Goal: Information Seeking & Learning: Learn about a topic

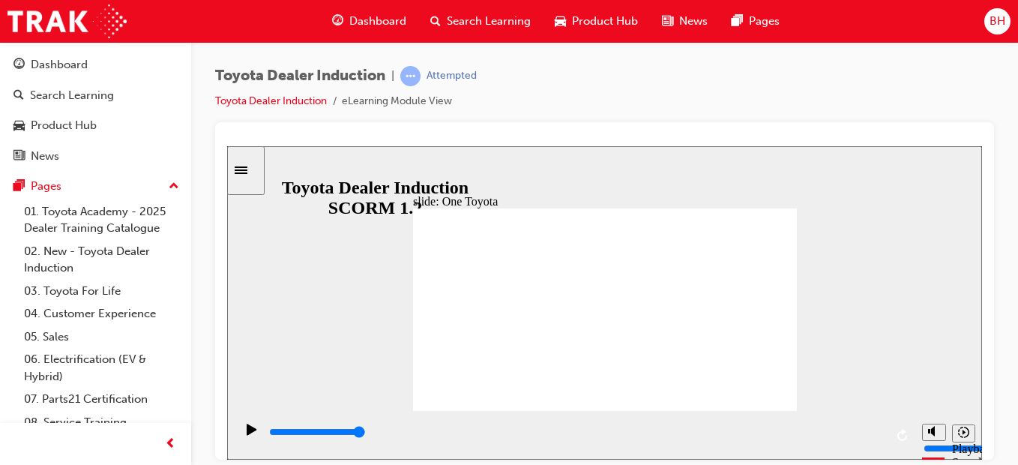
drag, startPoint x: 897, startPoint y: 238, endPoint x: 967, endPoint y: 255, distance: 72.6
click at [968, 255] on div "slide: Toyota Motor Corporation Australia Rectangle 3 Toyota Motor Corporation …" at bounding box center [604, 301] width 755 height 313
type input "15300"
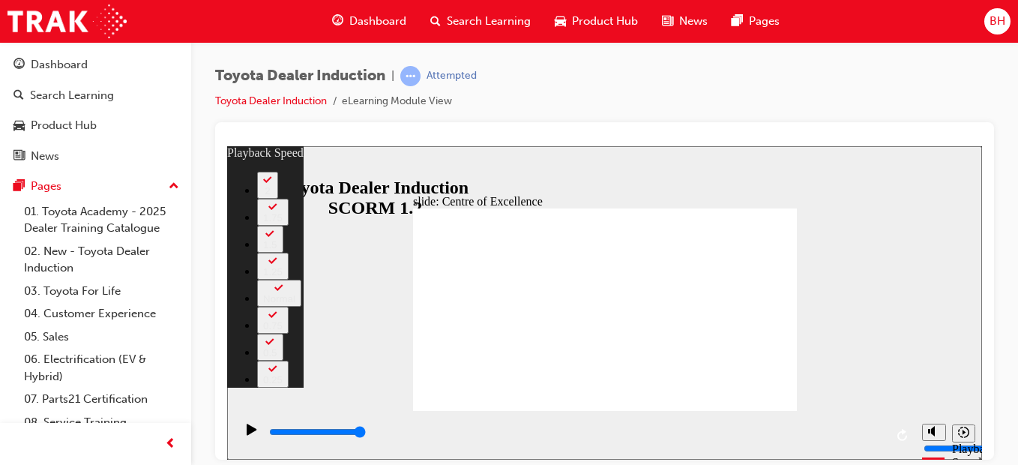
type input "248"
click at [891, 244] on div "slide: Toyota Australia History Rectangle 2 playback speed 2 1.75 1.5 1.25 Norm…" at bounding box center [604, 301] width 755 height 313
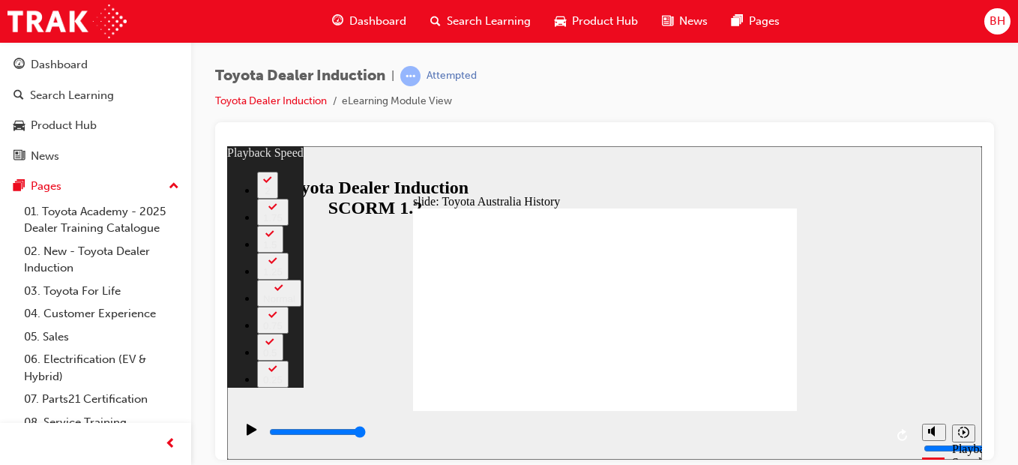
click at [913, 278] on div "slide: Toyota Australia History Rectangle 2 playback speed 2 1.75 1.5 1.25 Norm…" at bounding box center [604, 301] width 755 height 313
drag, startPoint x: 913, startPoint y: 277, endPoint x: 906, endPoint y: 270, distance: 10.1
click at [913, 276] on div "slide: Toyota Australia History Rectangle 2 playback speed 2 1.75 1.5 1.25 Norm…" at bounding box center [604, 301] width 755 height 313
click at [906, 270] on div "slide: Toyota Australia History Rectangle 2 playback speed 2 1.75 1.5 1.25 Norm…" at bounding box center [604, 301] width 755 height 313
click at [904, 265] on div "slide: Toyota Australia History Rectangle 2 playback speed 2 1.75 1.5 1.25 Norm…" at bounding box center [604, 301] width 755 height 313
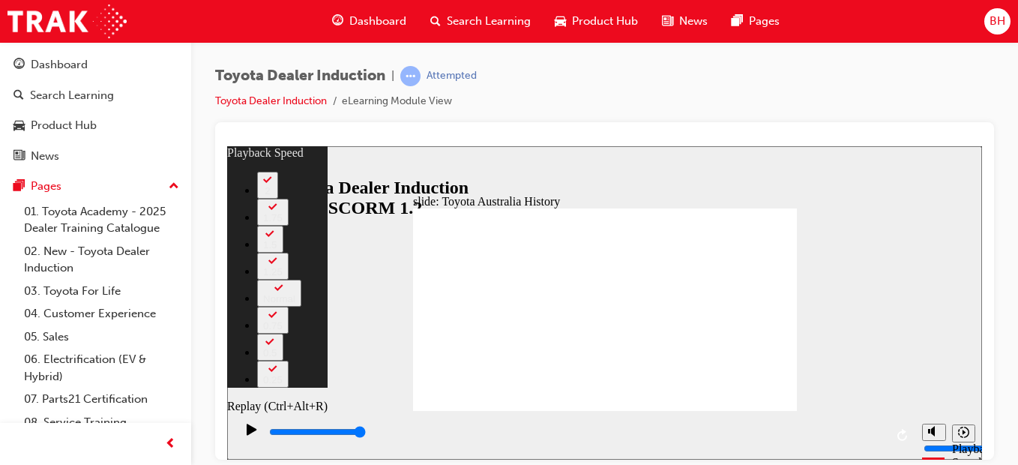
click at [903, 429] on icon "Replay (Ctrl+Alt+R)" at bounding box center [903, 434] width 10 height 12
type input "15300"
type input "248"
click at [908, 430] on icon "Replay (Ctrl+Alt+R)" at bounding box center [904, 434] width 12 height 12
type input "15300"
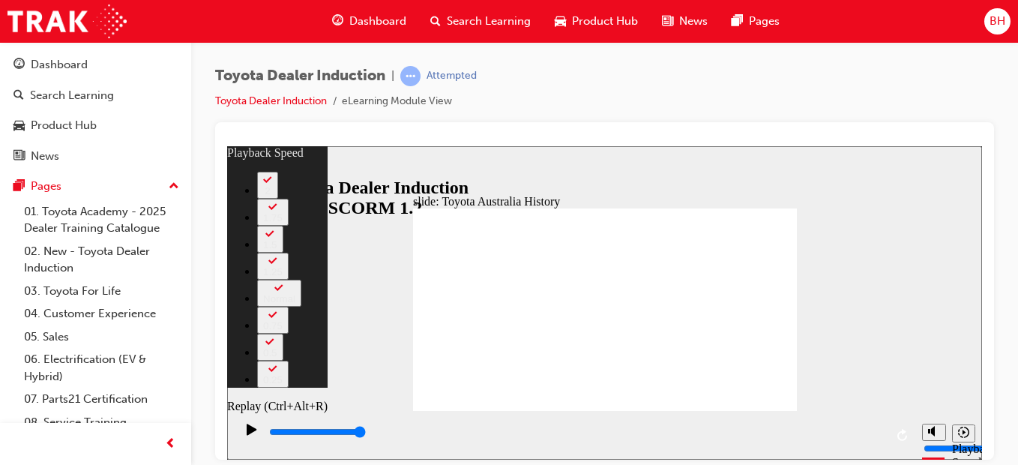
type input "248"
click at [908, 430] on icon "Replay (Ctrl+Alt+R)" at bounding box center [904, 434] width 12 height 12
type input "15300"
type input "248"
click at [908, 430] on icon "Replay (Ctrl+Alt+R)" at bounding box center [904, 434] width 12 height 12
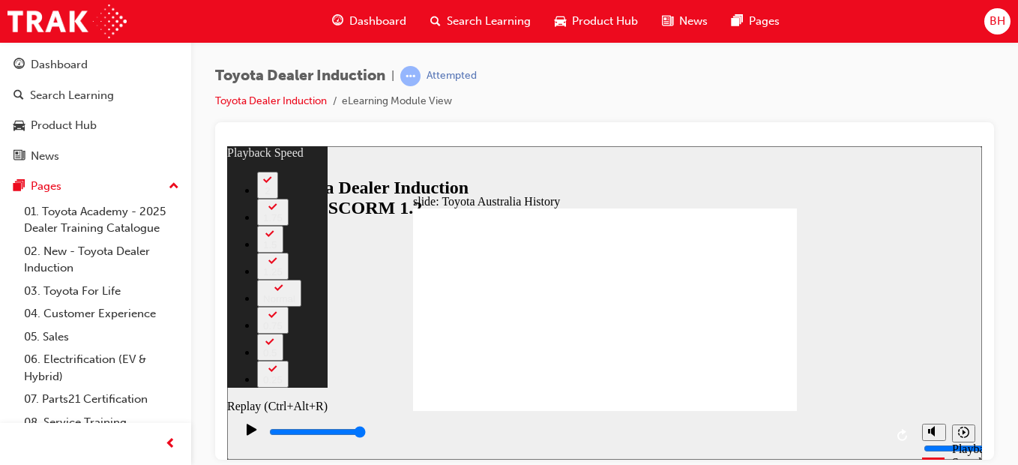
type input "15300"
type input "248"
click at [908, 430] on icon "Replay (Ctrl+Alt+R)" at bounding box center [904, 434] width 12 height 12
type input "15300"
type input "248"
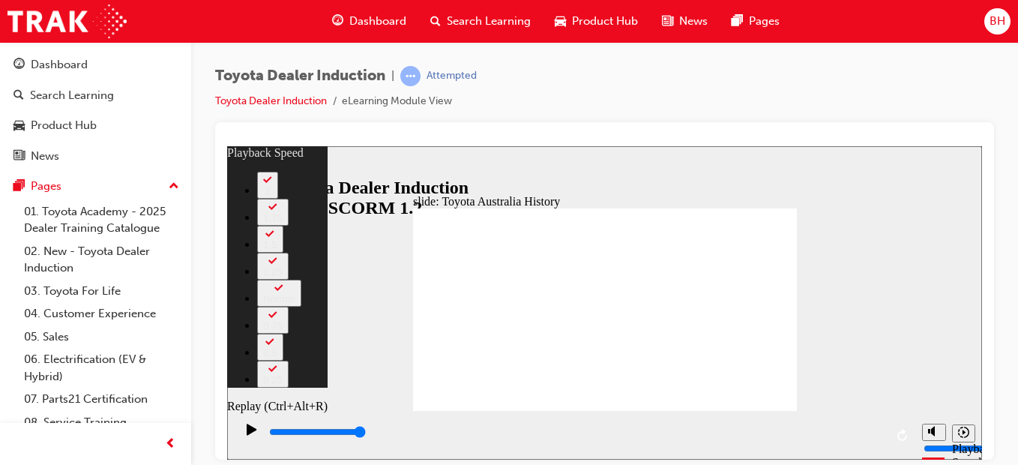
click at [908, 430] on icon "Replay (Ctrl+Alt+R)" at bounding box center [904, 434] width 12 height 12
type input "15300"
type input "248"
click at [908, 430] on icon "Replay (Ctrl+Alt+R)" at bounding box center [904, 434] width 12 height 12
type input "15300"
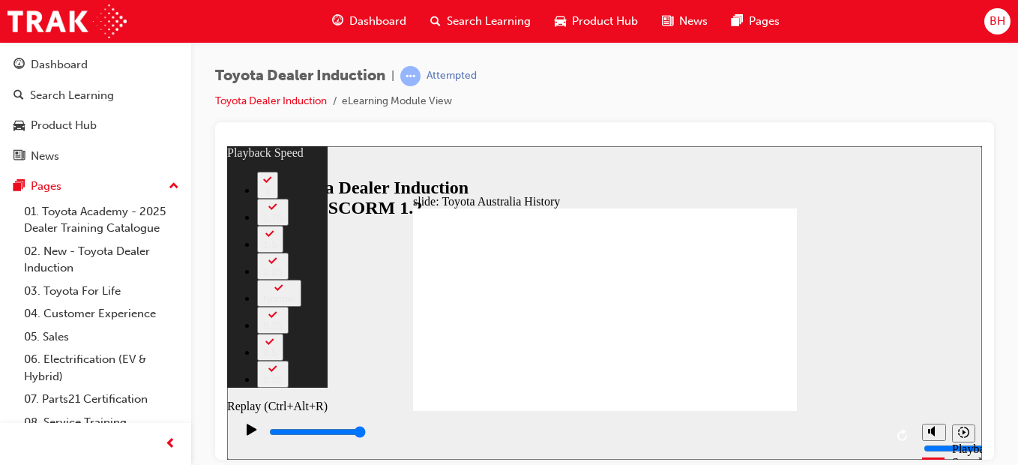
type input "248"
click at [908, 430] on icon "Replay (Ctrl+Alt+R)" at bounding box center [904, 434] width 12 height 12
type input "15300"
type input "248"
click at [908, 430] on icon "Replay (Ctrl+Alt+R)" at bounding box center [904, 434] width 12 height 12
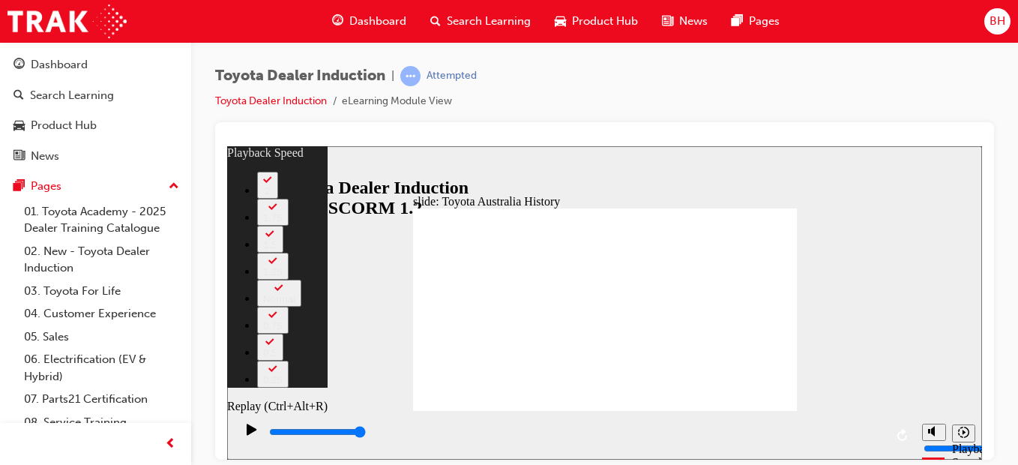
type input "15300"
type input "248"
click at [908, 430] on icon "Replay (Ctrl+Alt+R)" at bounding box center [904, 434] width 12 height 12
type input "15300"
type input "248"
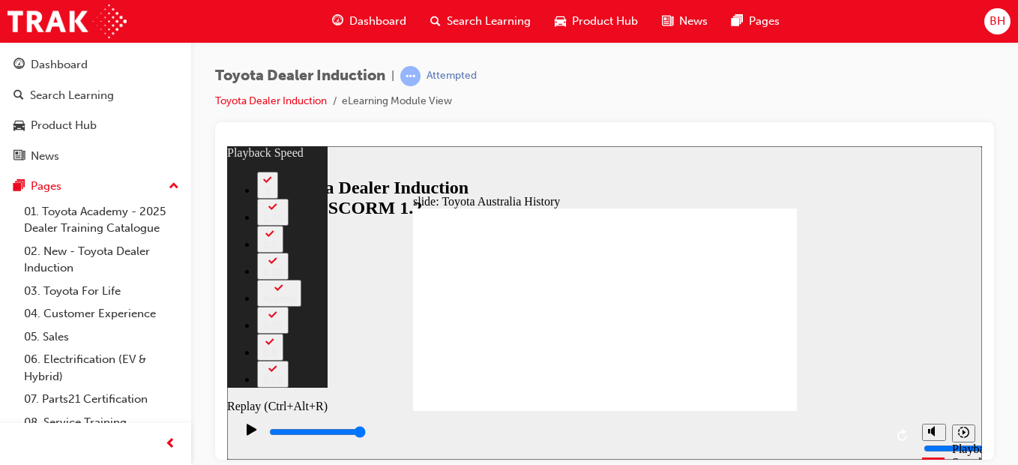
click at [908, 430] on icon "Replay (Ctrl+Alt+R)" at bounding box center [904, 434] width 12 height 12
type input "15300"
type input "248"
click at [908, 430] on icon "Replay (Ctrl+Alt+R)" at bounding box center [904, 434] width 12 height 12
type input "15300"
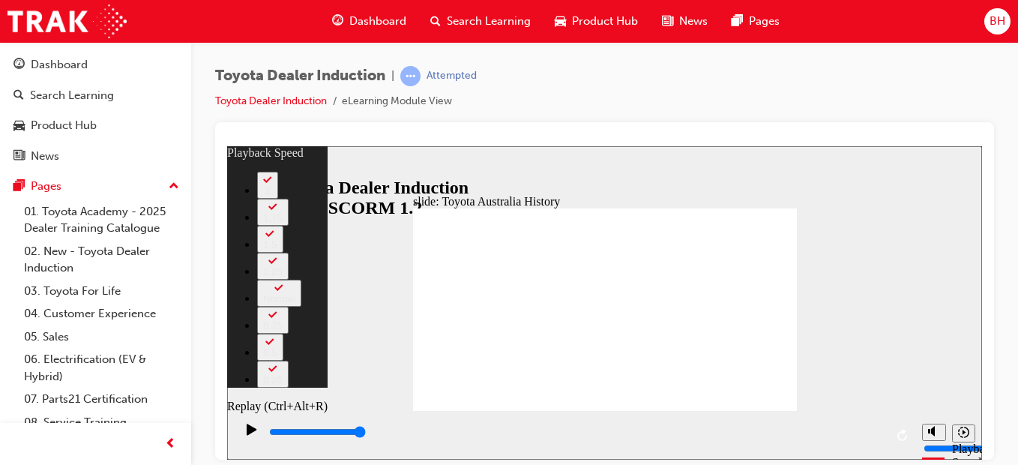
type input "248"
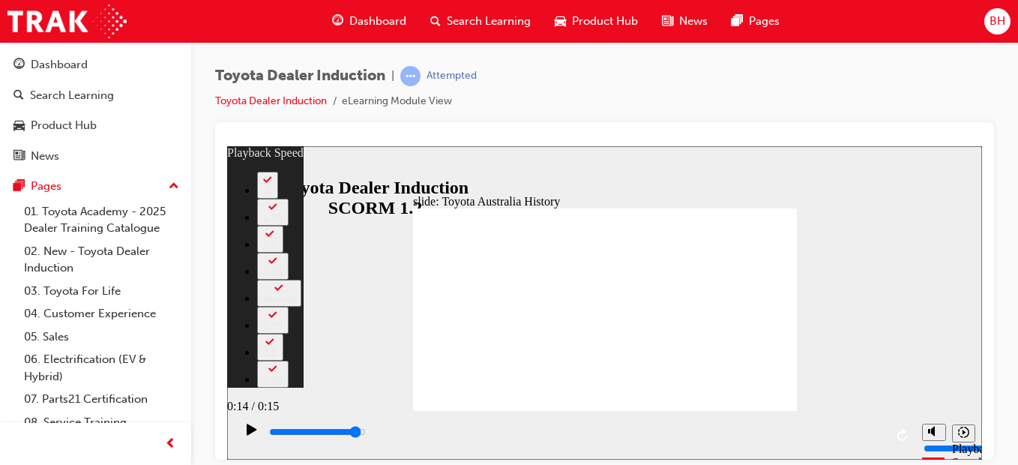
click at [852, 432] on div "playback controls" at bounding box center [576, 432] width 617 height 16
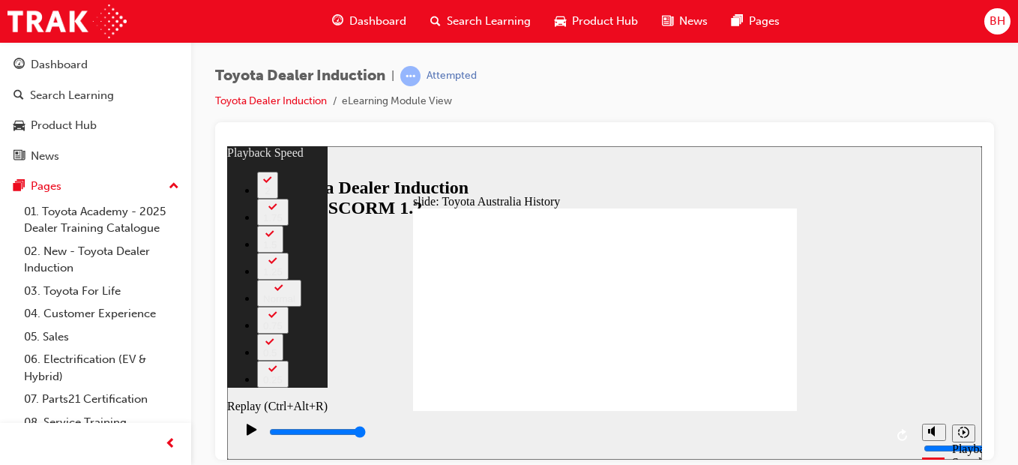
drag, startPoint x: 874, startPoint y: 430, endPoint x: 901, endPoint y: 428, distance: 27.8
click at [901, 428] on div "playback controls" at bounding box center [575, 434] width 680 height 49
type input "15300"
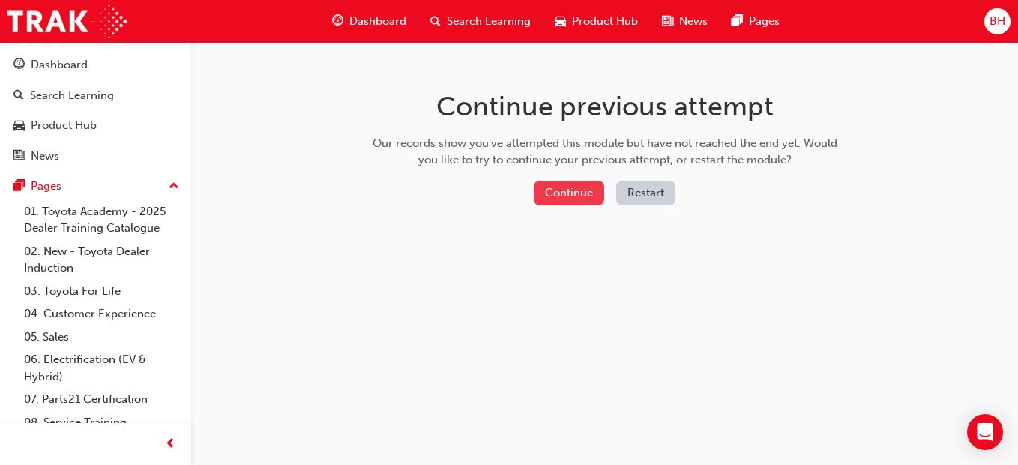
click at [567, 194] on button "Continue" at bounding box center [569, 193] width 70 height 25
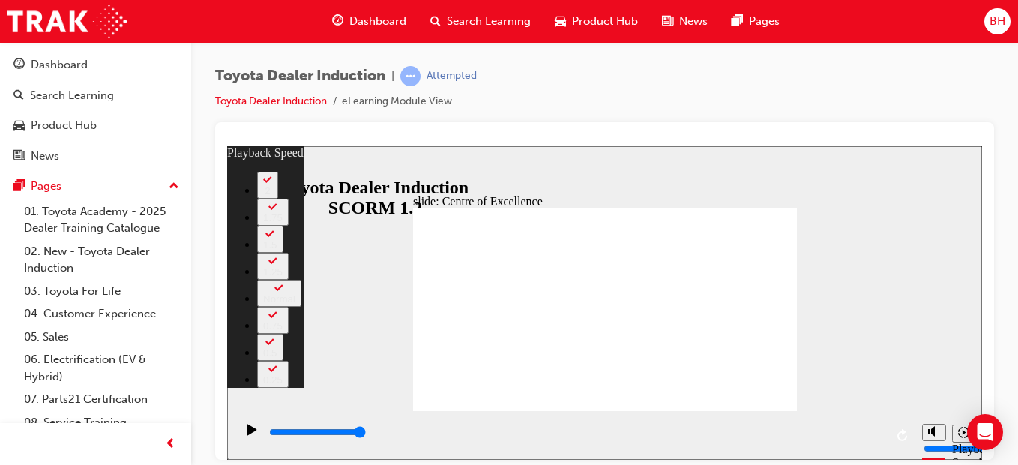
type input "7000"
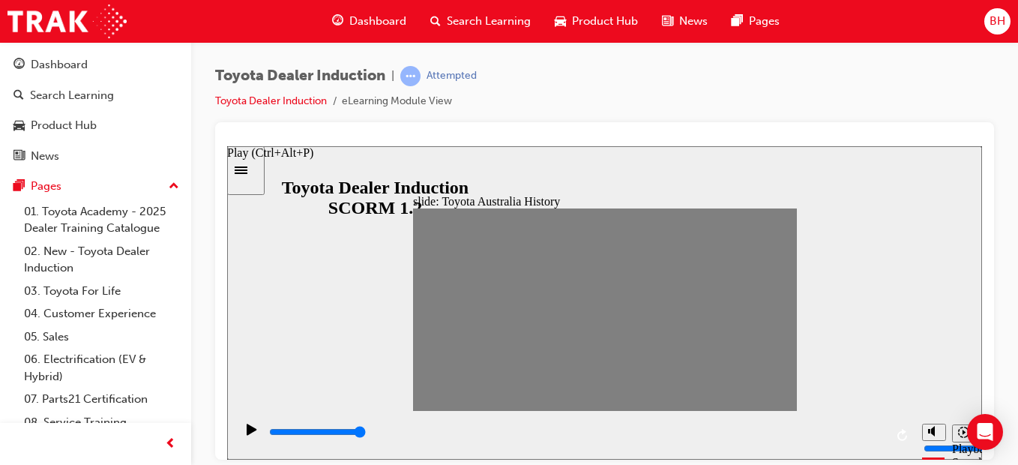
click at [241, 436] on div "Play (Ctrl+Alt+P)" at bounding box center [251, 435] width 25 height 25
